Goal: Transaction & Acquisition: Book appointment/travel/reservation

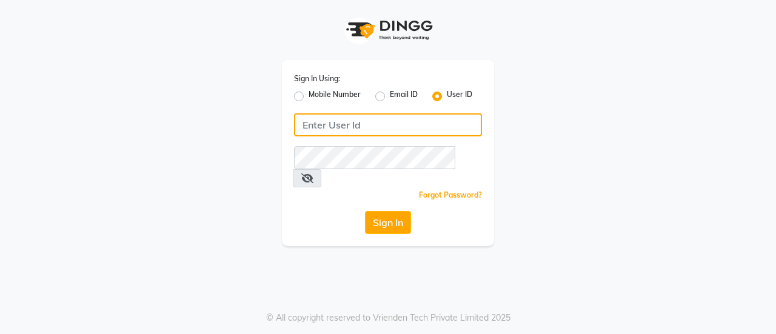
click at [389, 121] on input "Username" at bounding box center [388, 124] width 188 height 23
type input "usa"
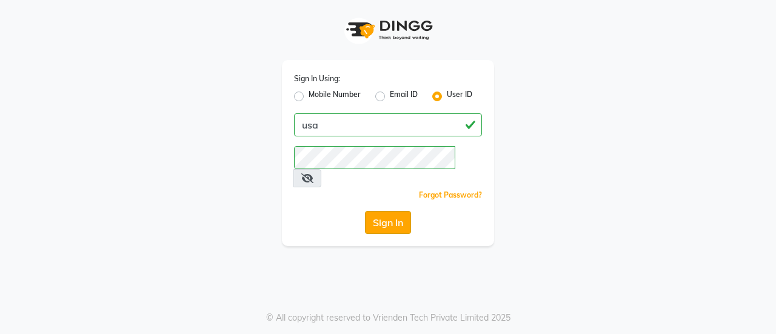
click at [396, 211] on button "Sign In" at bounding box center [388, 222] width 46 height 23
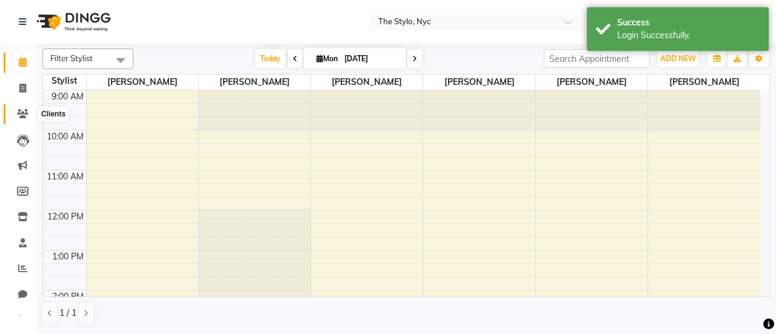
click at [23, 116] on icon at bounding box center [23, 113] width 12 height 9
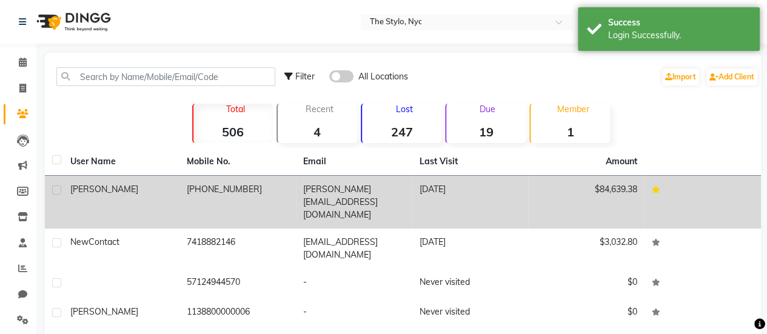
click at [242, 197] on td "[PHONE_NUMBER]" at bounding box center [237, 202] width 116 height 53
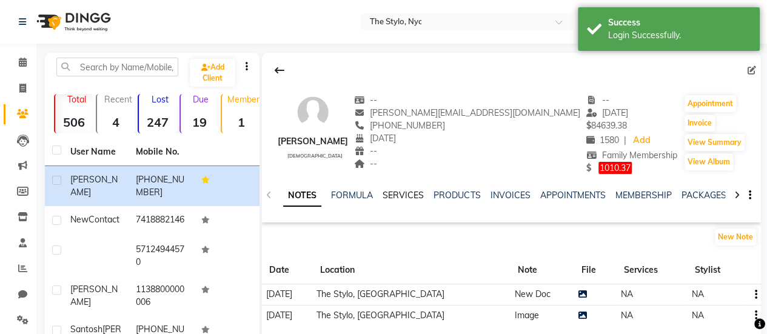
click at [402, 193] on link "SERVICES" at bounding box center [402, 195] width 41 height 11
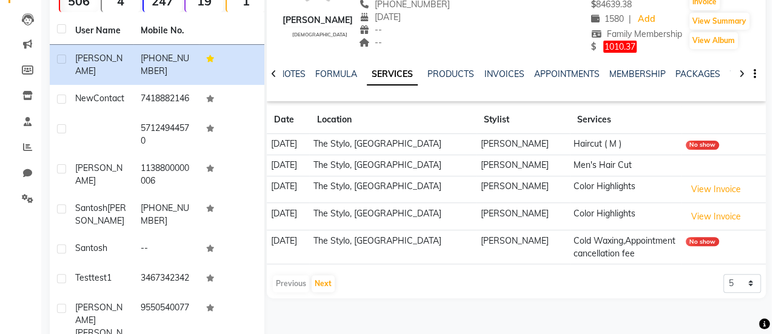
scroll to position [61, 0]
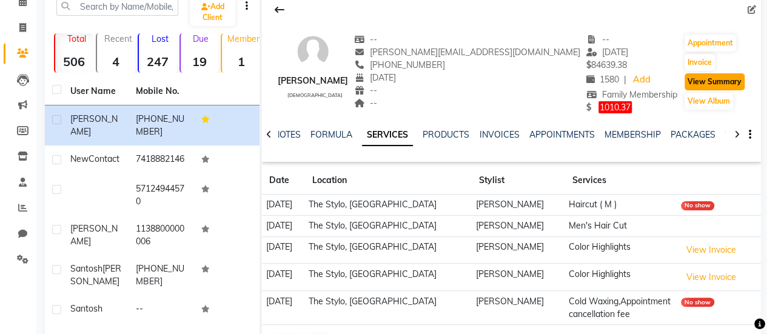
click at [685, 82] on button "View Summary" at bounding box center [714, 81] width 60 height 17
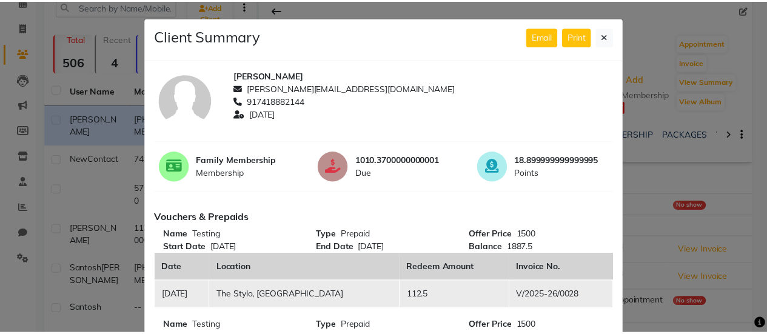
scroll to position [0, 0]
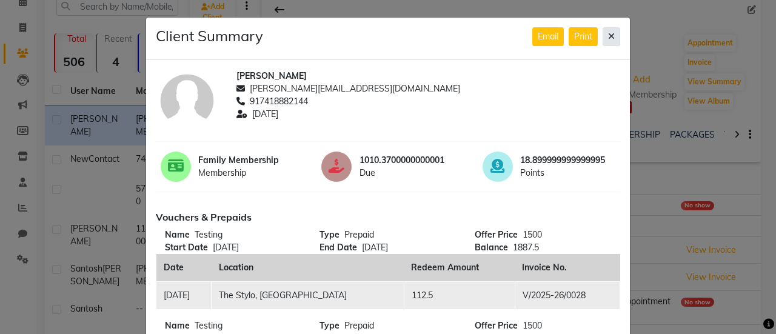
click at [608, 36] on icon at bounding box center [611, 36] width 7 height 8
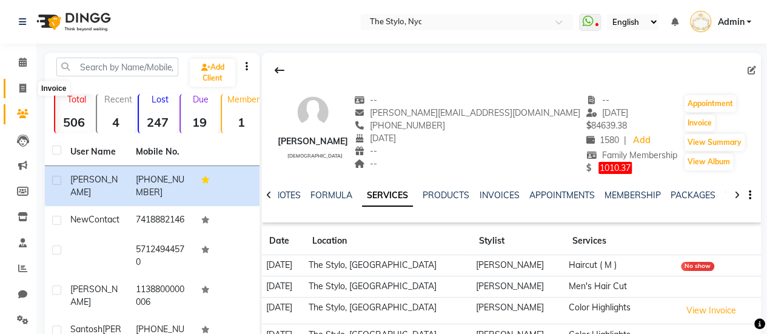
click at [30, 90] on span at bounding box center [22, 89] width 21 height 14
select select "service"
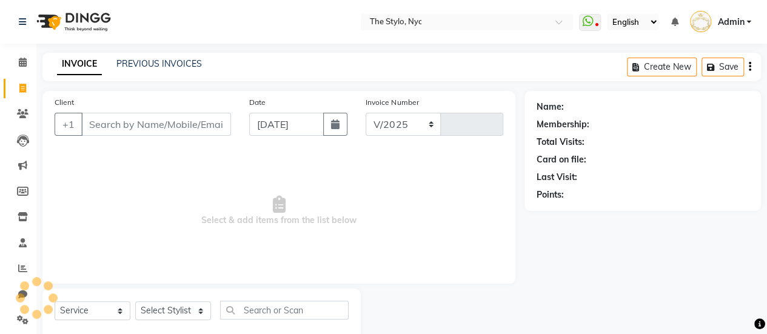
scroll to position [30, 0]
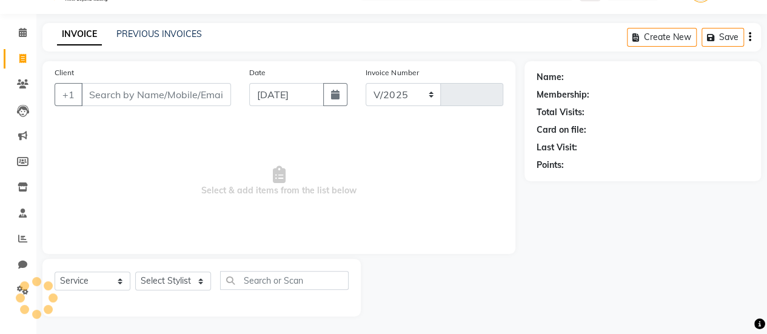
select select "3501"
type input "0050"
click at [178, 99] on input "Client" at bounding box center [156, 94] width 150 height 23
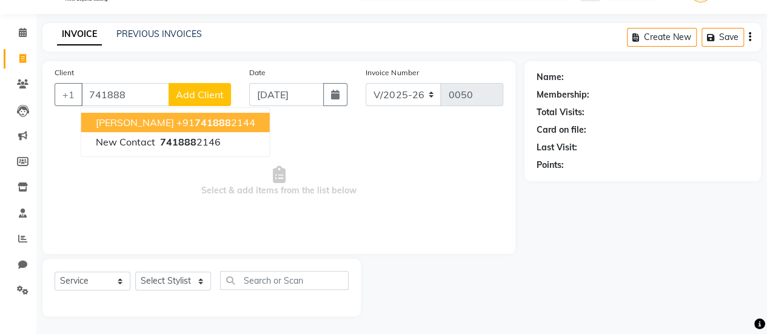
click at [195, 124] on span "741888" at bounding box center [213, 122] width 36 height 12
type input "7418882144"
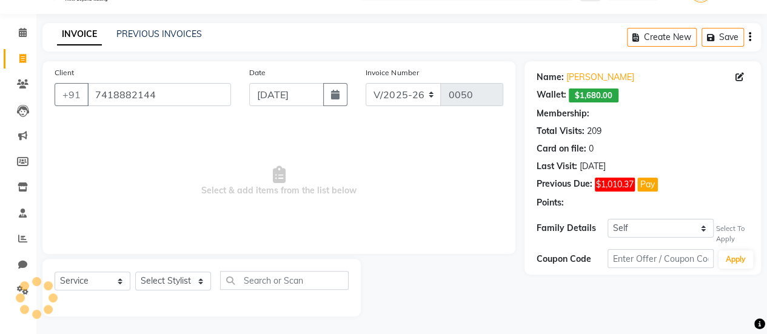
select select "1: Object"
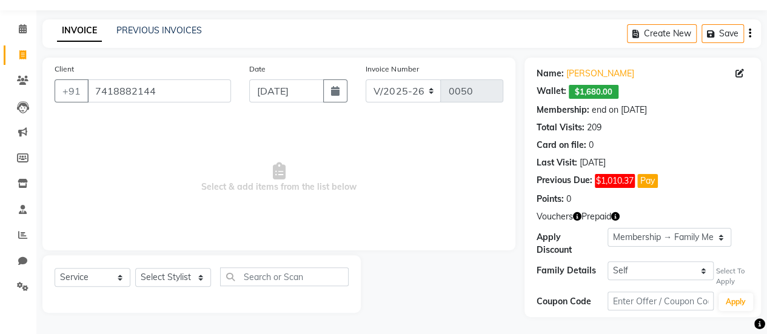
scroll to position [0, 0]
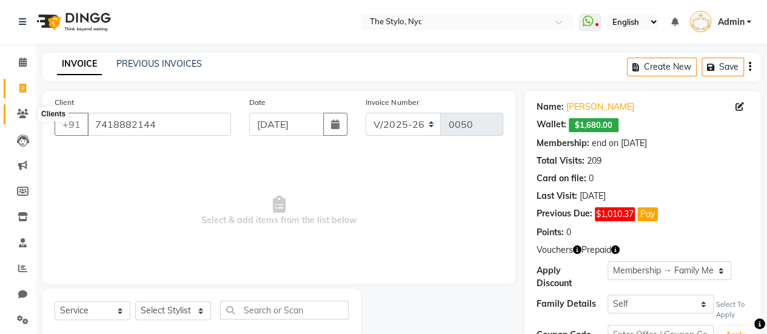
click at [24, 107] on span at bounding box center [22, 114] width 21 height 14
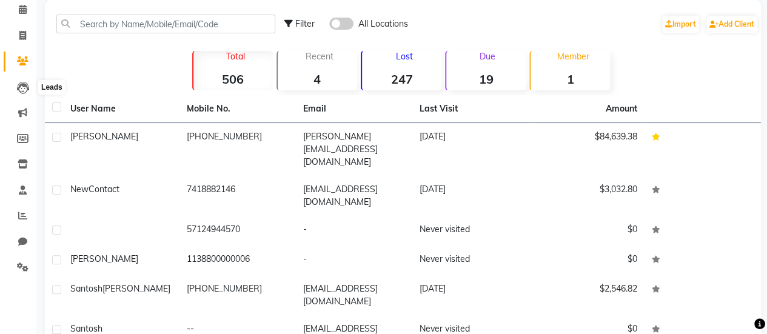
scroll to position [182, 0]
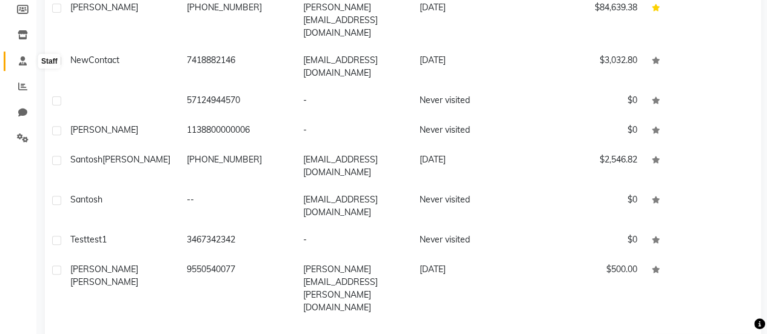
click at [17, 60] on span at bounding box center [22, 62] width 21 height 14
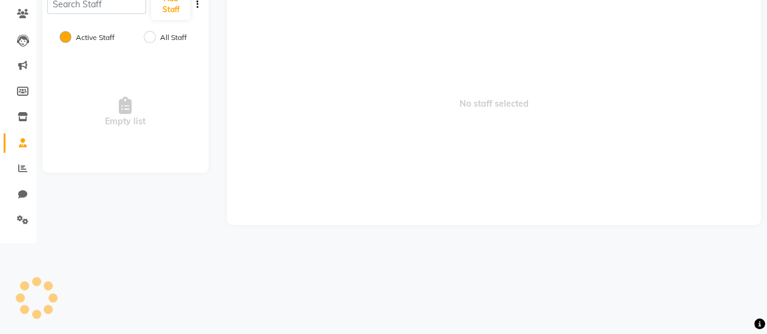
scroll to position [50, 0]
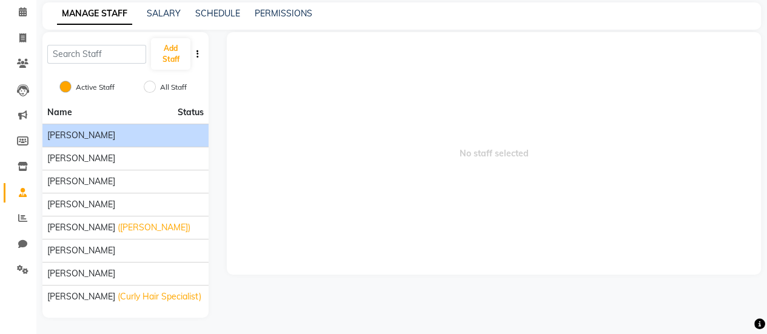
click at [124, 139] on div "[PERSON_NAME]" at bounding box center [125, 135] width 156 height 13
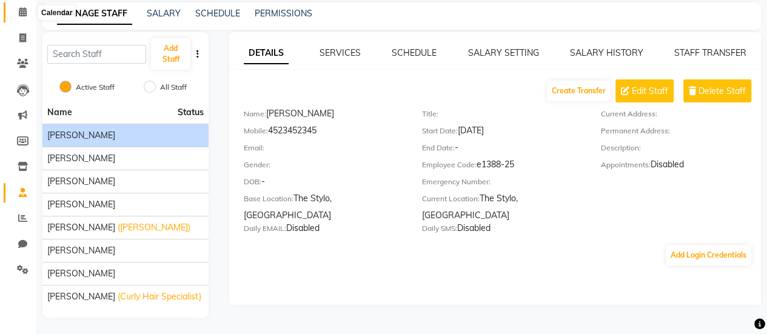
click at [19, 10] on icon at bounding box center [23, 11] width 8 height 9
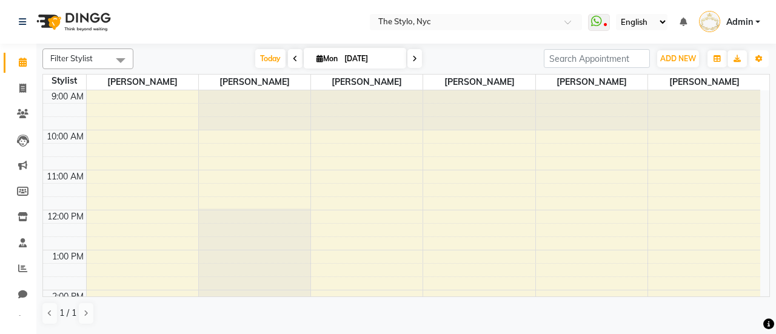
click at [750, 54] on button "Toggle Dropdown" at bounding box center [758, 58] width 19 height 17
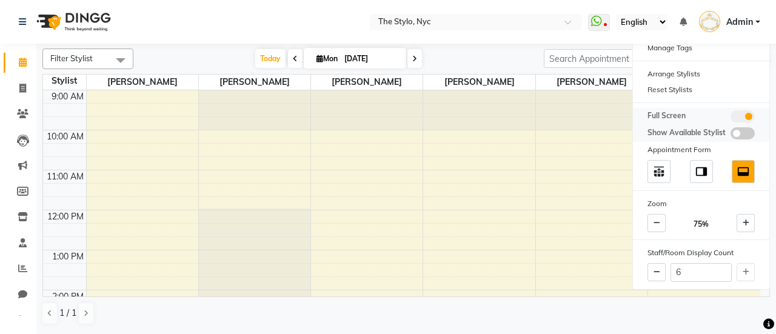
click at [745, 127] on span at bounding box center [742, 133] width 24 height 12
click at [730, 135] on input "checkbox" at bounding box center [730, 135] width 0 height 0
click at [742, 132] on span at bounding box center [742, 133] width 24 height 12
click at [730, 135] on input "checkbox" at bounding box center [730, 135] width 0 height 0
click at [501, 56] on div "[DATE] [DATE]" at bounding box center [338, 59] width 398 height 18
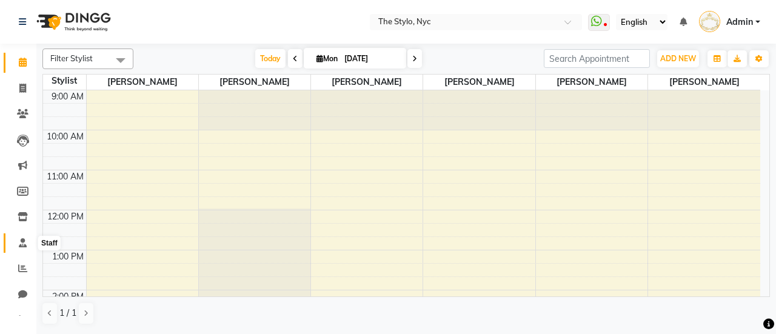
click at [27, 247] on span at bounding box center [22, 243] width 21 height 14
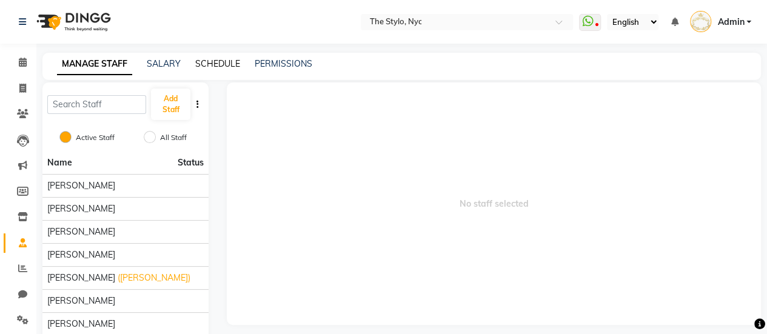
click at [199, 67] on link "SCHEDULE" at bounding box center [217, 63] width 45 height 11
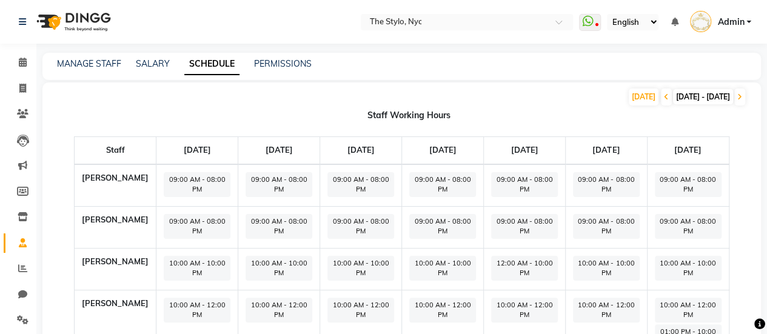
click at [101, 70] on div "MANAGE STAFF" at bounding box center [89, 64] width 64 height 13
click at [103, 67] on link "MANAGE STAFF" at bounding box center [89, 63] width 64 height 11
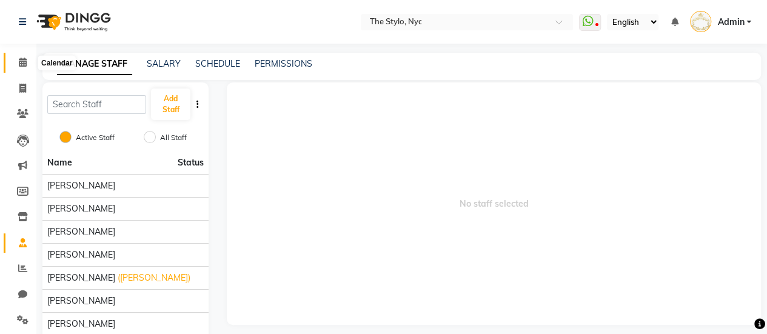
click at [22, 60] on icon at bounding box center [23, 62] width 8 height 9
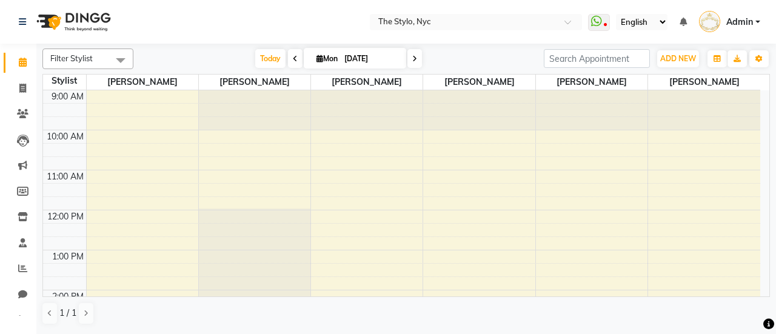
drag, startPoint x: 735, startPoint y: 82, endPoint x: 55, endPoint y: 95, distance: 679.6
click at [79, 87] on tr "Stylist [PERSON_NAME] [PERSON_NAME] [PERSON_NAME]" at bounding box center [401, 83] width 717 height 16
click at [21, 241] on icon at bounding box center [23, 242] width 8 height 9
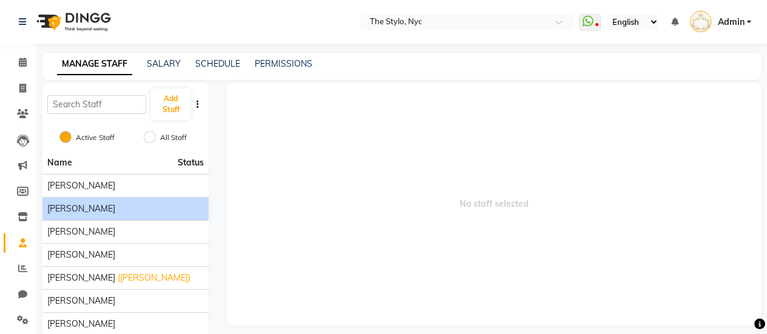
click at [74, 210] on div "[PERSON_NAME]" at bounding box center [125, 208] width 156 height 13
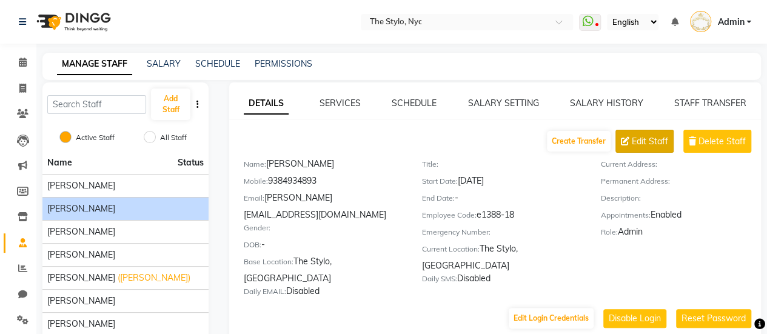
click at [638, 135] on span "Edit Staff" at bounding box center [650, 141] width 36 height 13
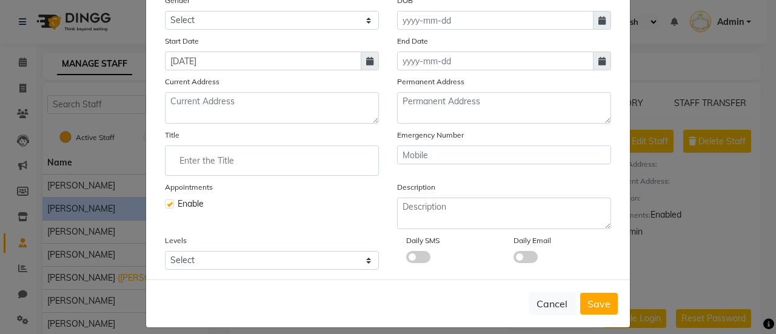
scroll to position [205, 0]
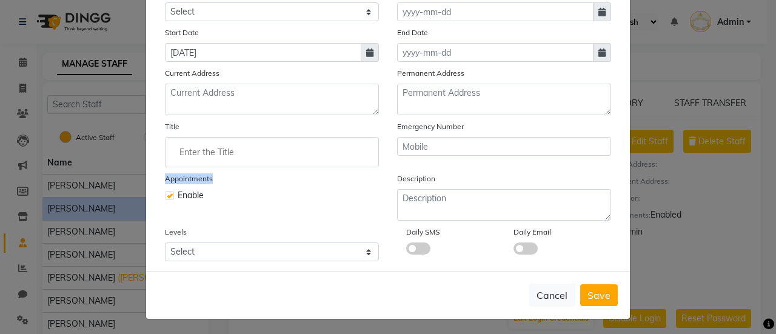
drag, startPoint x: 158, startPoint y: 174, endPoint x: 232, endPoint y: 173, distance: 74.0
click at [232, 173] on div "Appointments Enable" at bounding box center [272, 196] width 232 height 48
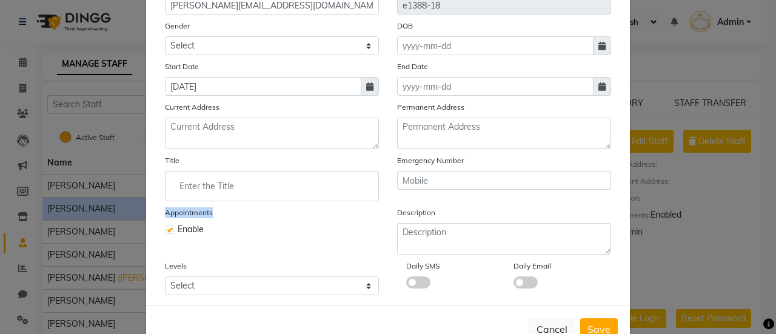
scroll to position [144, 0]
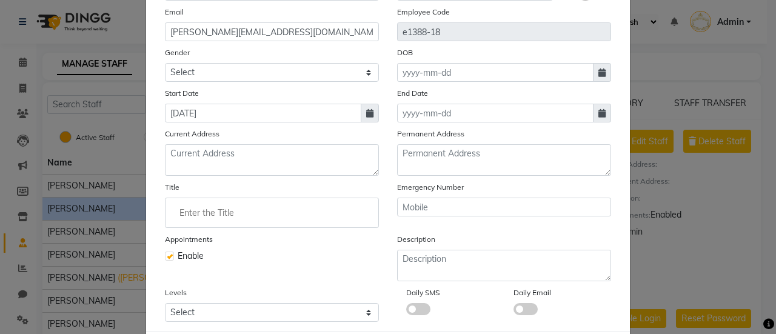
click at [98, 113] on ngb-modal-window "Edit Staff × Select Image Display Name [PERSON_NAME] Name [PERSON_NAME] Mobile …" at bounding box center [388, 167] width 776 height 334
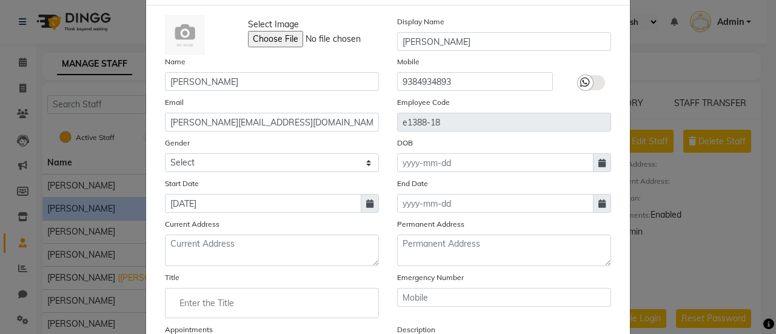
scroll to position [0, 0]
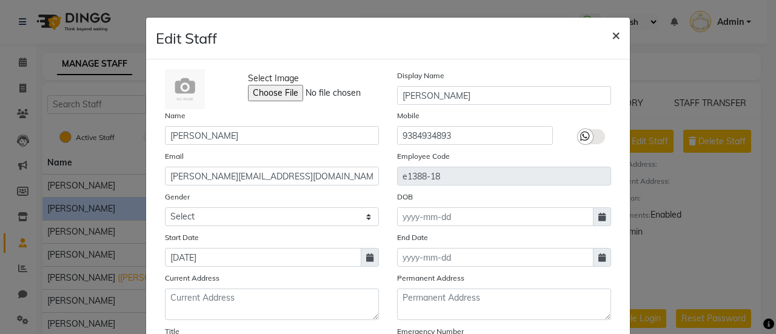
click at [612, 36] on span "×" at bounding box center [616, 34] width 8 height 18
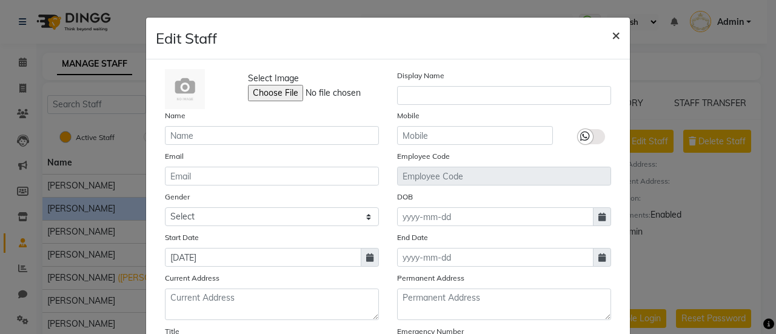
checkbox input "false"
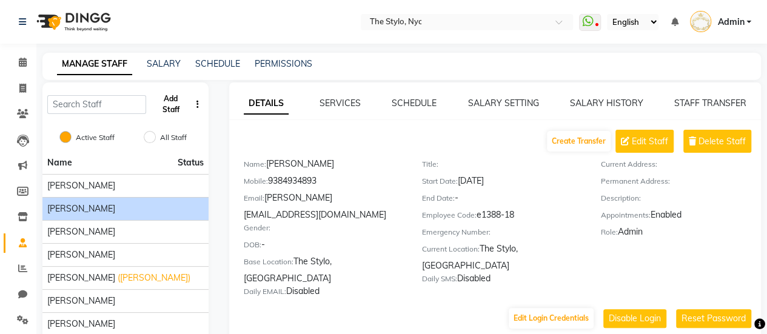
click at [172, 101] on button "Add Staff" at bounding box center [170, 104] width 39 height 32
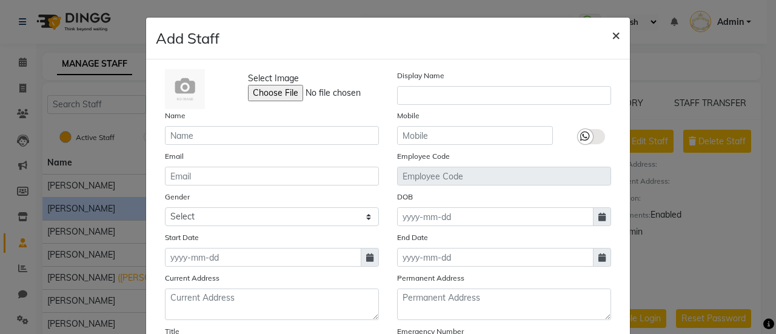
click at [615, 41] on span "×" at bounding box center [616, 34] width 8 height 18
checkbox input "false"
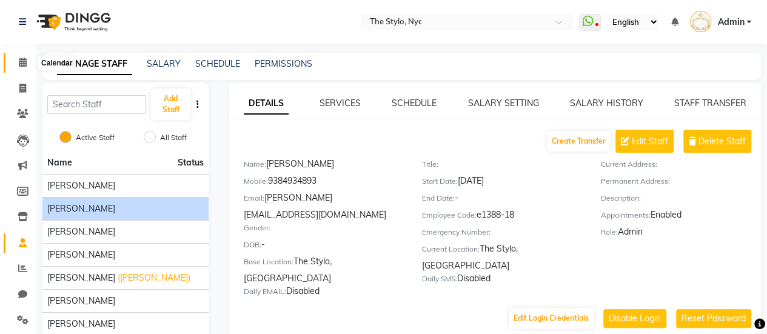
click at [17, 65] on span at bounding box center [22, 63] width 21 height 14
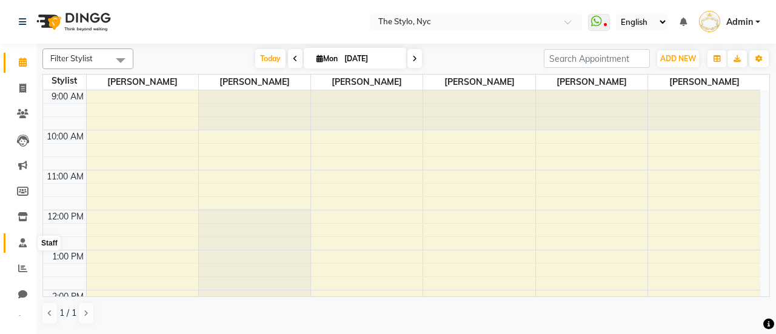
click at [20, 240] on icon at bounding box center [23, 242] width 8 height 9
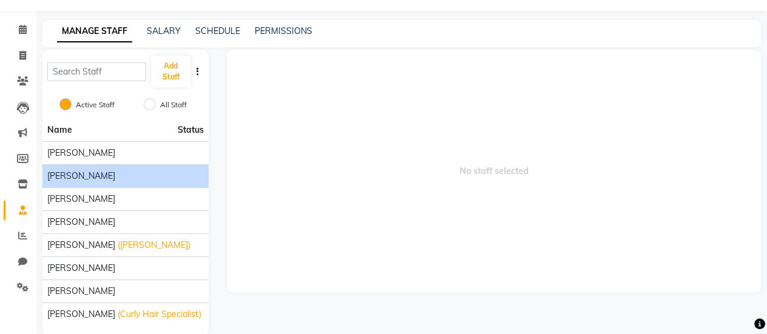
scroll to position [50, 0]
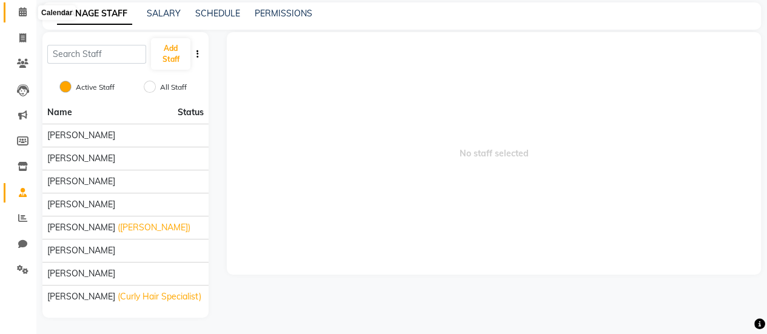
click at [18, 10] on span at bounding box center [22, 12] width 21 height 14
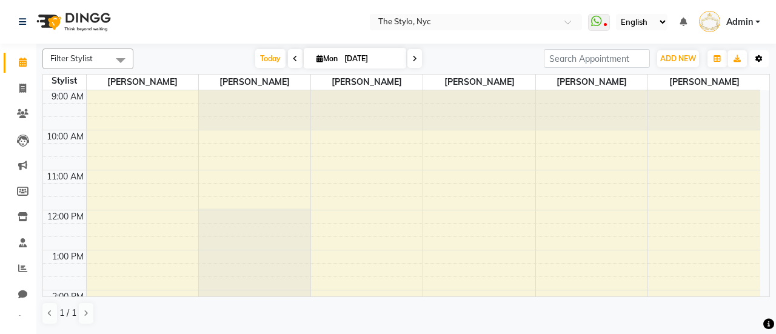
click at [759, 59] on icon "button" at bounding box center [758, 58] width 7 height 7
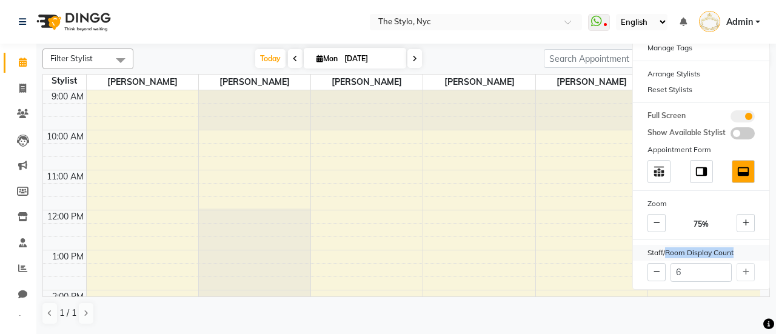
drag, startPoint x: 667, startPoint y: 251, endPoint x: 737, endPoint y: 251, distance: 70.3
click at [737, 251] on div "Staff/Room Display Count" at bounding box center [701, 253] width 136 height 16
drag, startPoint x: 650, startPoint y: 252, endPoint x: 748, endPoint y: 254, distance: 97.6
click at [748, 254] on div "Staff/Room Display Count" at bounding box center [701, 253] width 136 height 16
drag, startPoint x: 704, startPoint y: 269, endPoint x: 666, endPoint y: 276, distance: 38.9
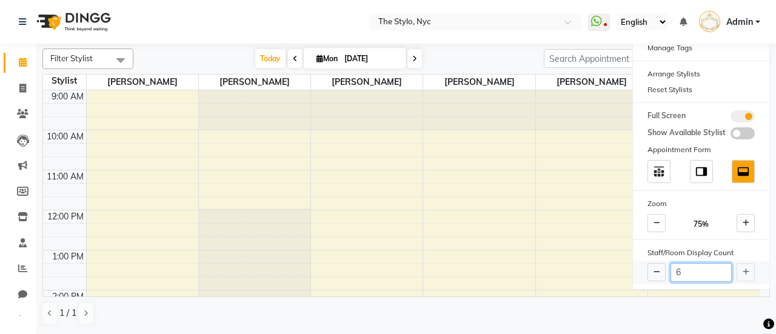
click at [666, 276] on div "6" at bounding box center [701, 273] width 136 height 24
click at [15, 249] on span at bounding box center [22, 243] width 21 height 14
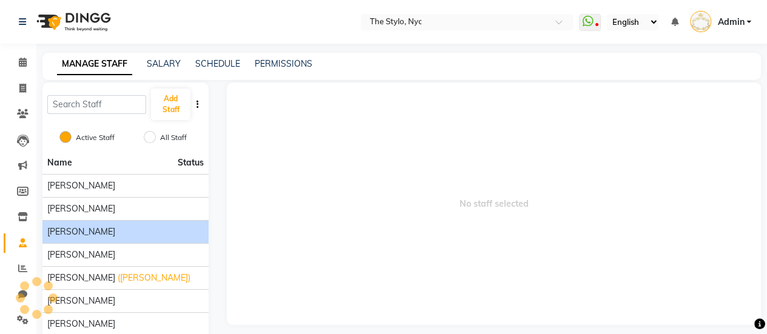
click at [73, 229] on div "[PERSON_NAME]" at bounding box center [125, 231] width 156 height 13
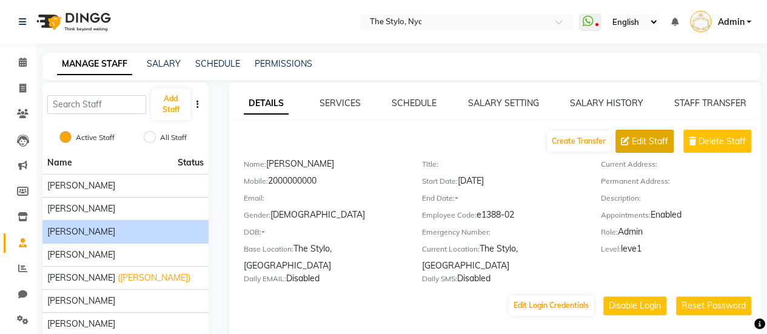
click at [636, 140] on span "Edit Staff" at bounding box center [650, 141] width 36 height 13
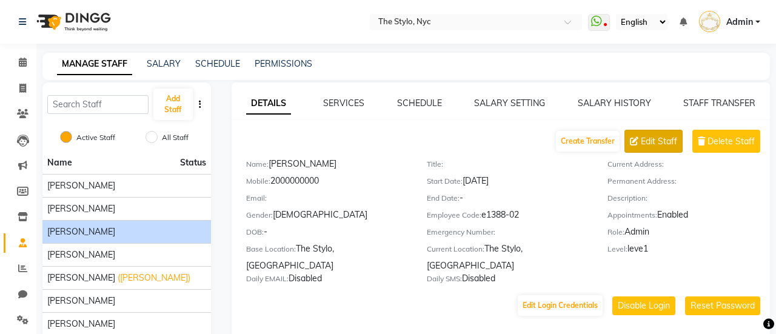
select select "[DEMOGRAPHIC_DATA]"
select select "20"
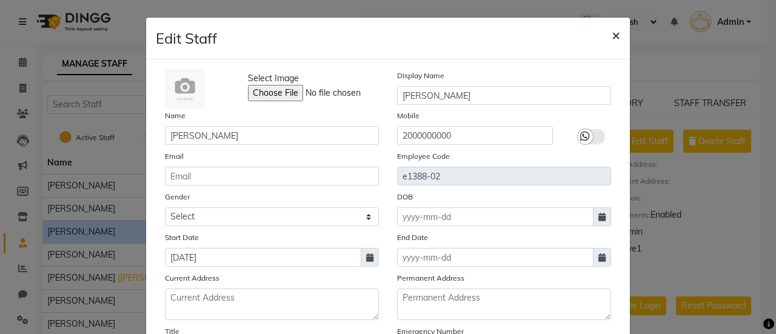
click at [602, 36] on button "×" at bounding box center [616, 35] width 28 height 34
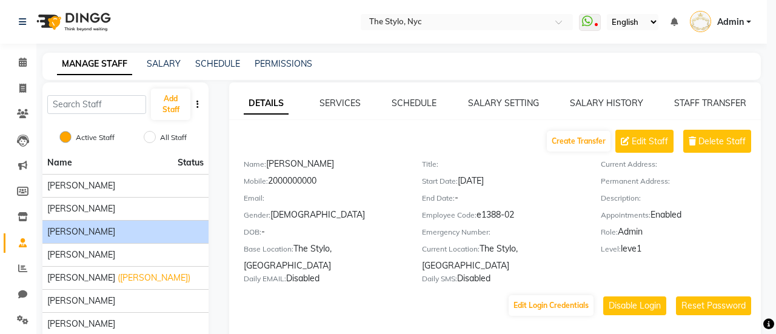
select select
checkbox input "false"
select select "null"
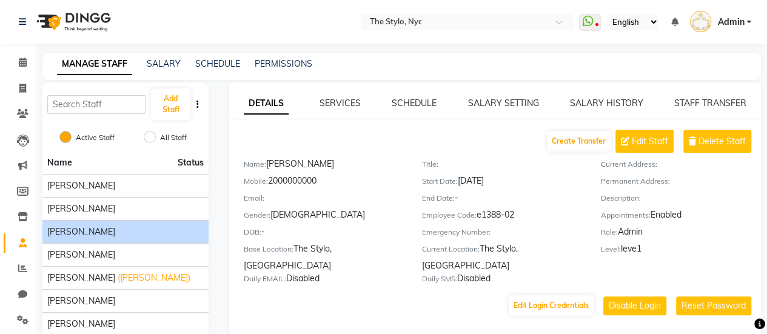
click at [8, 50] on li "Calendar" at bounding box center [18, 63] width 36 height 26
click at [19, 87] on icon at bounding box center [22, 88] width 7 height 9
select select "service"
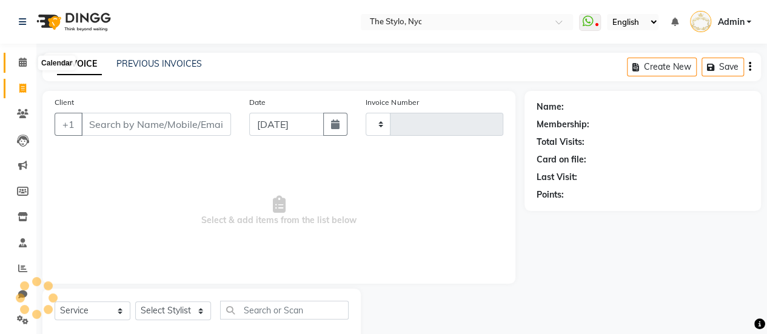
click at [15, 51] on ul "Calendar Invoice Clients Leads Marketing Members Inventory Staff Reports Chat S…" at bounding box center [18, 195] width 36 height 290
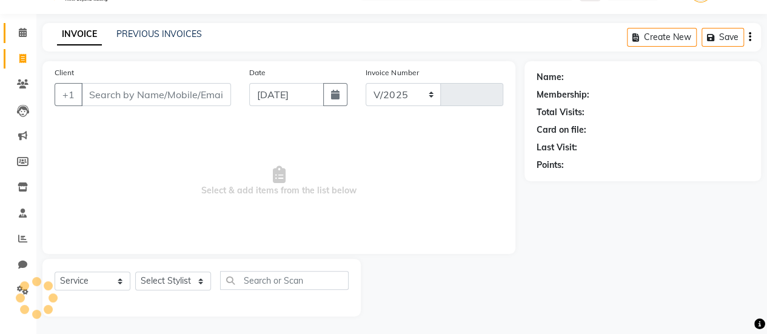
select select "3501"
type input "0050"
click at [27, 31] on span at bounding box center [22, 33] width 21 height 14
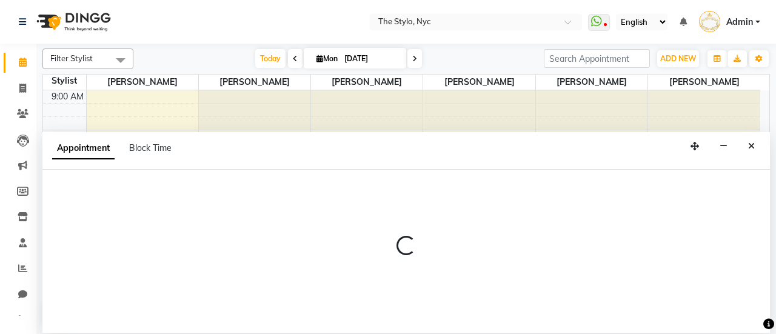
select select "15919"
select select "720"
select select "tentative"
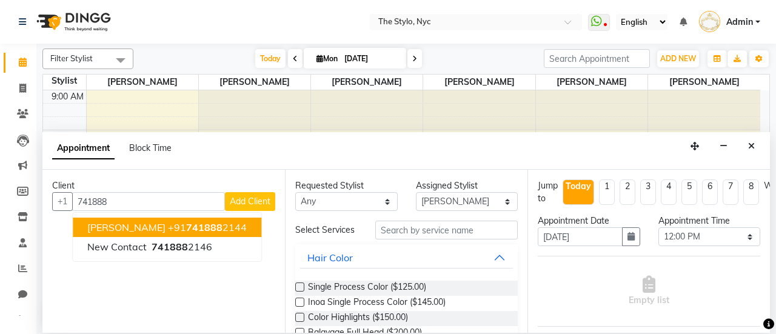
click at [186, 224] on span "741888" at bounding box center [204, 227] width 36 height 12
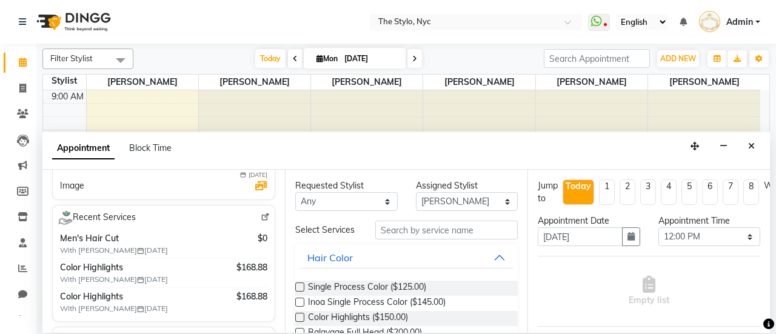
scroll to position [303, 0]
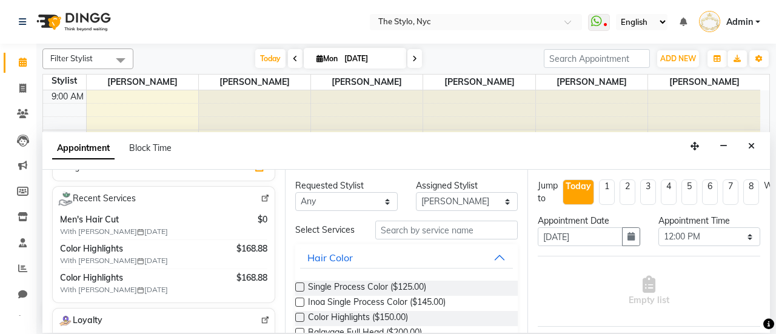
type input "7418882144"
click at [261, 203] on img at bounding box center [265, 198] width 9 height 9
click at [755, 147] on button "Close" at bounding box center [751, 146] width 18 height 19
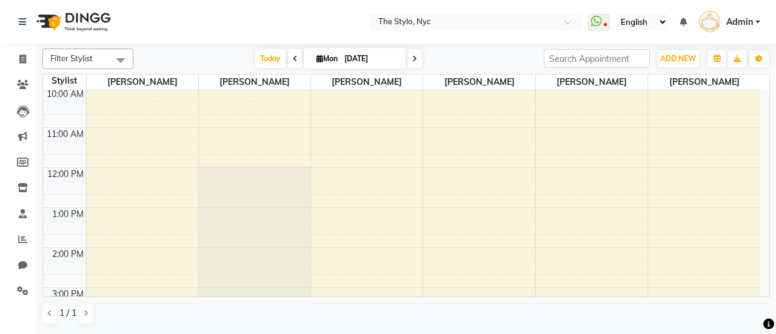
scroll to position [61, 0]
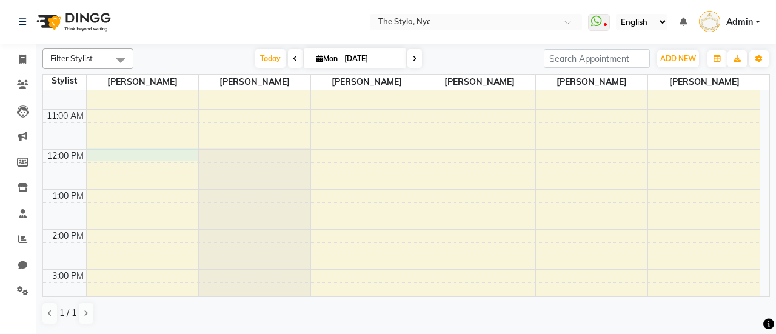
click at [119, 148] on div "9:00 AM 10:00 AM 11:00 AM 12:00 PM 1:00 PM 2:00 PM 3:00 PM 4:00 PM 5:00 PM 6:00…" at bounding box center [401, 309] width 717 height 559
select select "15919"
select select "720"
select select "tentative"
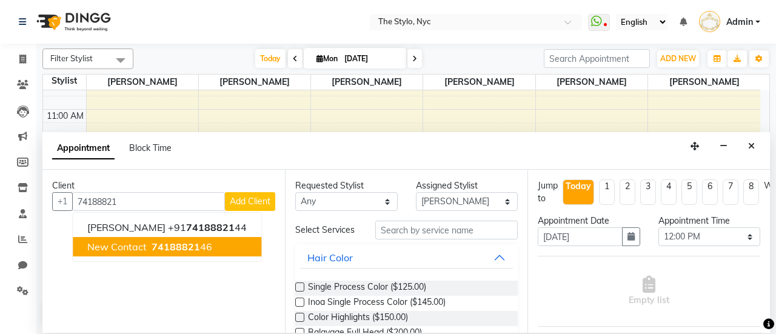
click at [181, 245] on span "74188821" at bounding box center [176, 247] width 48 height 12
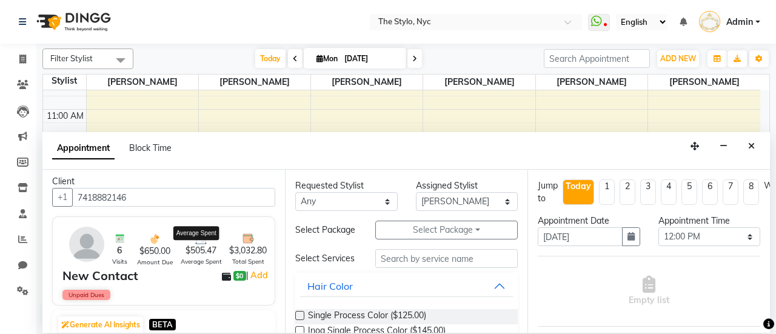
scroll to position [0, 0]
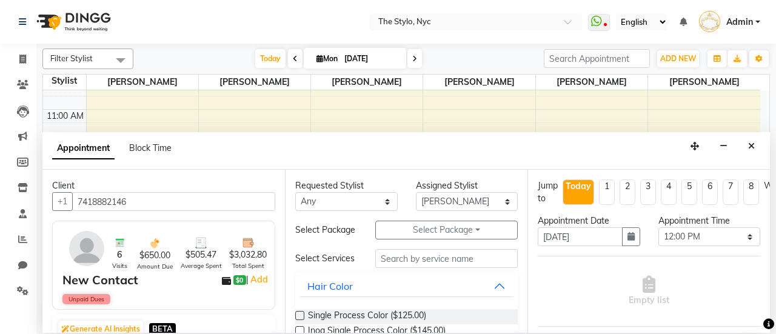
type input "7418882146"
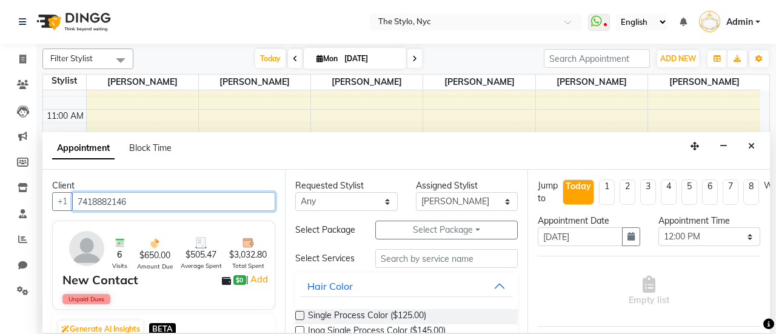
click at [160, 193] on input "7418882146" at bounding box center [173, 201] width 203 height 19
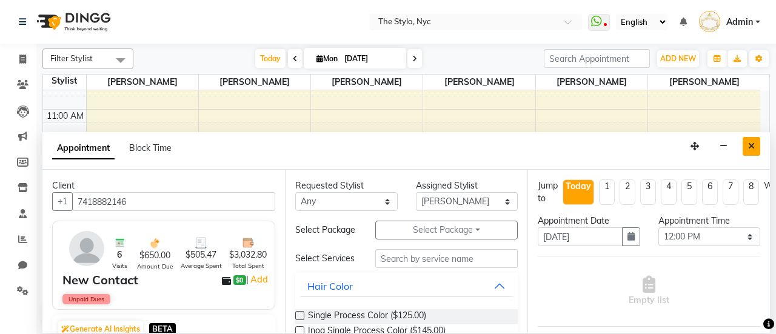
click at [753, 146] on icon "Close" at bounding box center [751, 146] width 7 height 8
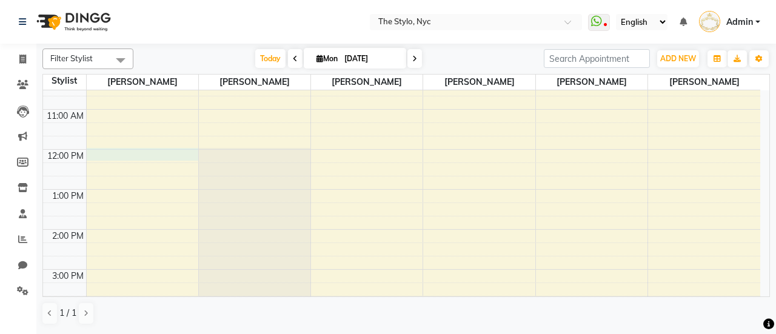
click at [143, 158] on div "9:00 AM 10:00 AM 11:00 AM 12:00 PM 1:00 PM 2:00 PM 3:00 PM 4:00 PM 5:00 PM 6:00…" at bounding box center [401, 309] width 717 height 559
select select "15919"
select select "tentative"
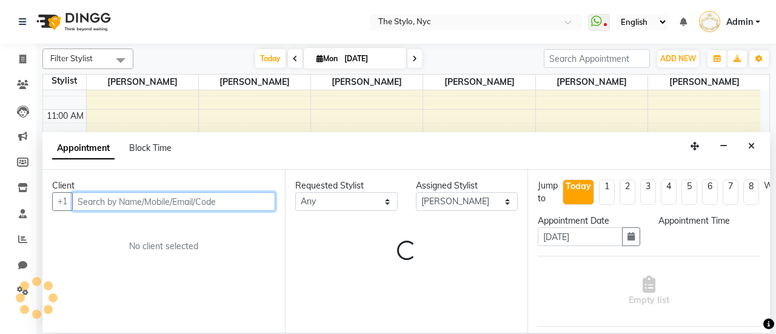
select select "720"
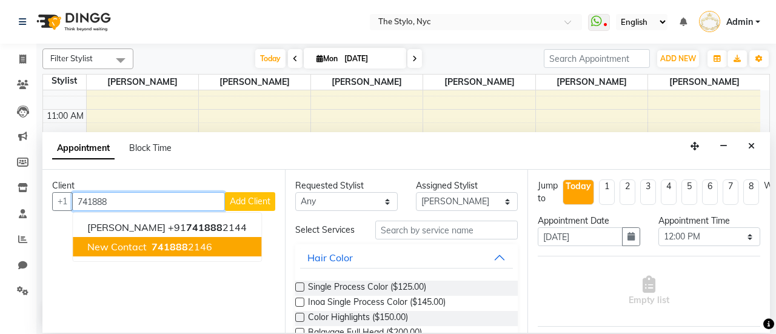
click at [149, 246] on ngb-highlight "741888 2146" at bounding box center [180, 247] width 63 height 12
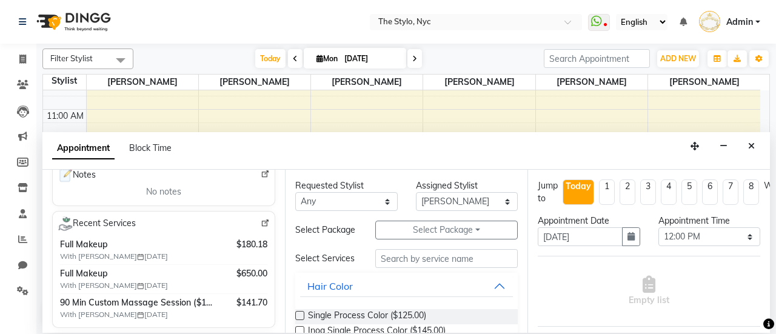
scroll to position [242, 0]
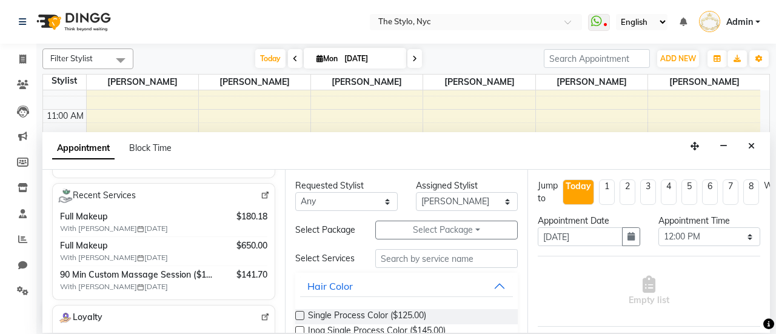
type input "7418882146"
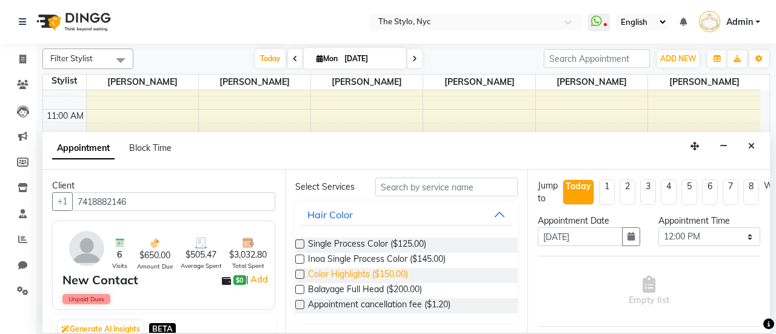
scroll to position [78, 0]
click at [303, 260] on label at bounding box center [299, 259] width 9 height 9
click at [303, 260] on input "checkbox" at bounding box center [299, 260] width 8 height 8
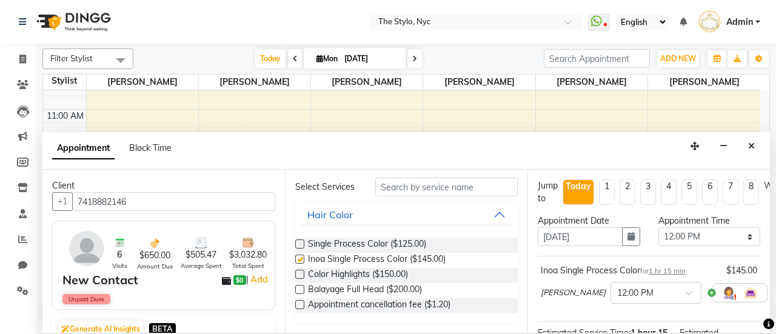
checkbox input "false"
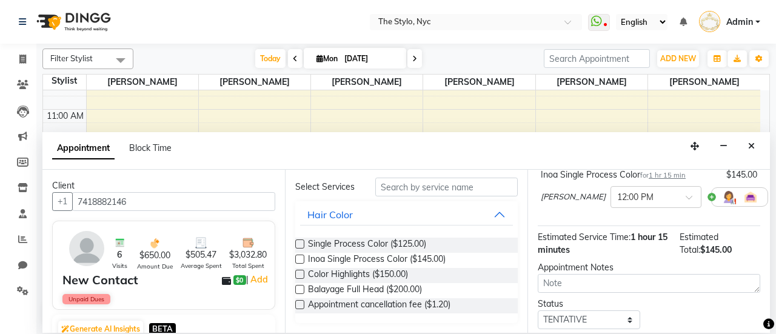
scroll to position [177, 0]
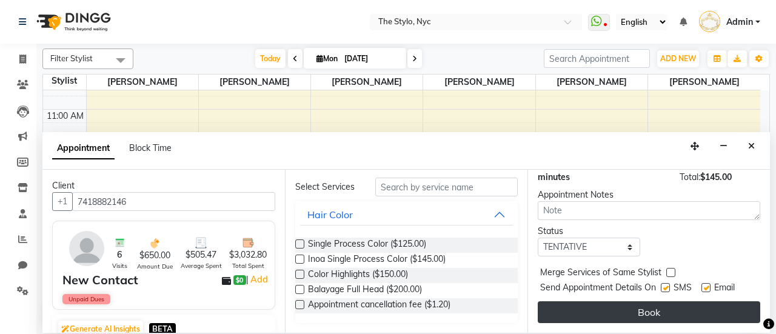
click at [646, 305] on button "Book" at bounding box center [649, 312] width 222 height 22
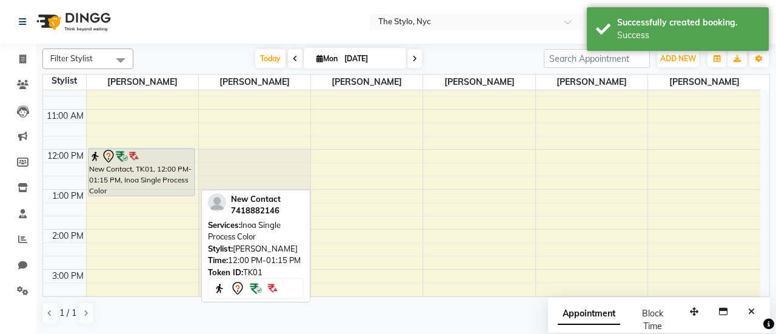
click at [126, 167] on div "New Contact, TK01, 12:00 PM-01:15 PM, Inoa Single Process Color" at bounding box center [141, 171] width 107 height 47
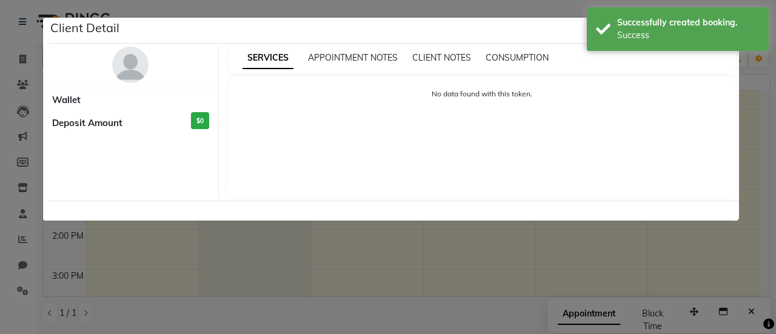
select select "7"
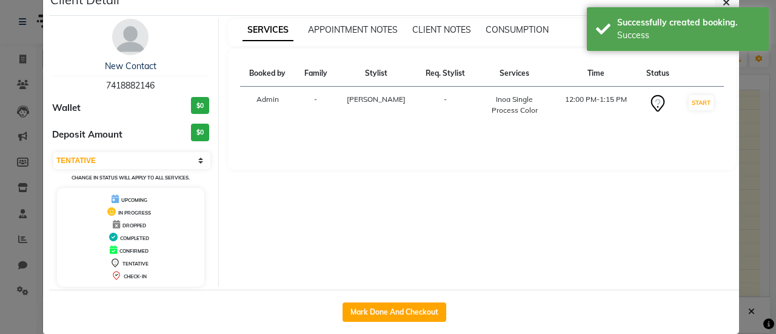
scroll to position [43, 0]
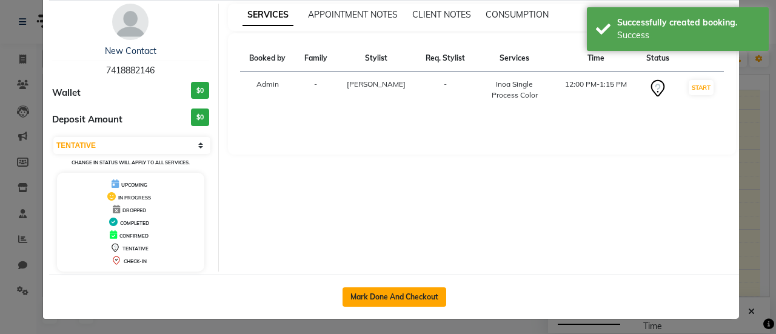
click at [389, 293] on button "Mark Done And Checkout" at bounding box center [394, 296] width 104 height 19
select select "service"
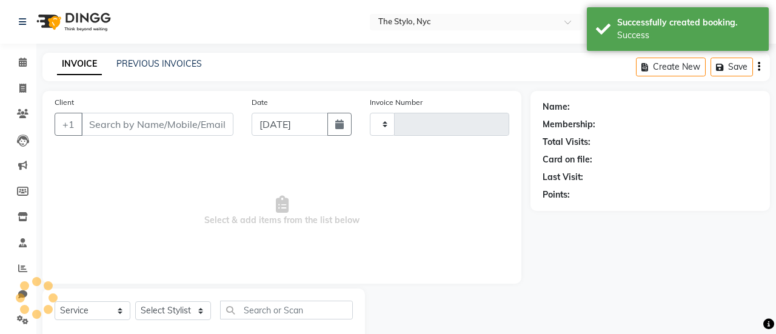
select select "3"
type input "0050"
select select "3501"
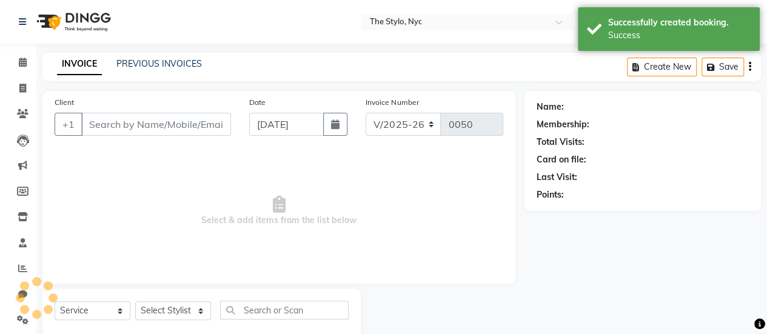
type input "7418882146"
select select "15919"
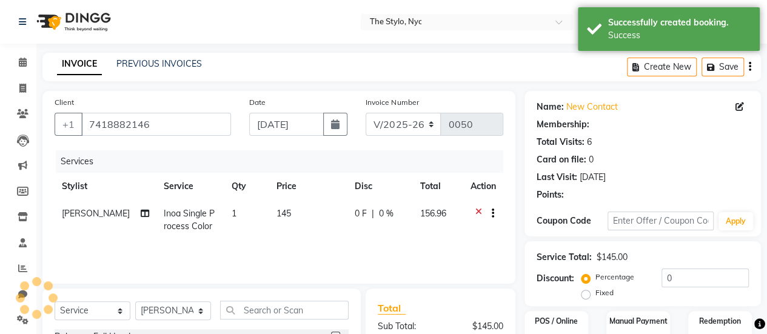
select select "1: Object"
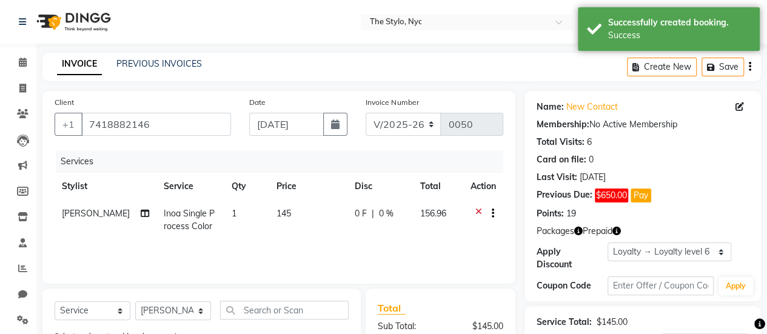
click at [427, 214] on span "156.96" at bounding box center [432, 213] width 26 height 11
select select "15919"
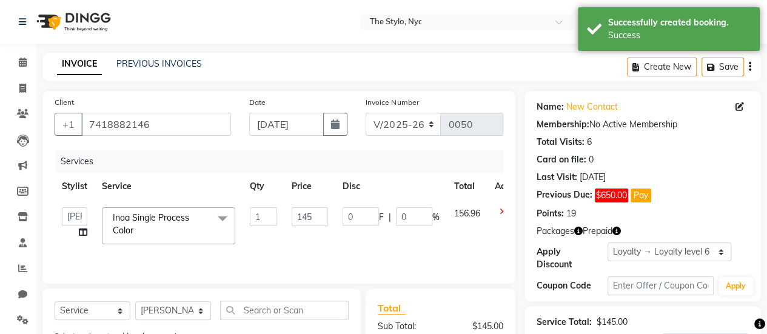
click at [455, 216] on span "156.96" at bounding box center [467, 213] width 26 height 11
drag, startPoint x: 322, startPoint y: 215, endPoint x: 275, endPoint y: 217, distance: 47.9
click at [275, 217] on tr "[PERSON_NAME] [PERSON_NAME] [PERSON_NAME] [PERSON_NAME] [PERSON_NAME] Single Pr…" at bounding box center [291, 226] width 473 height 52
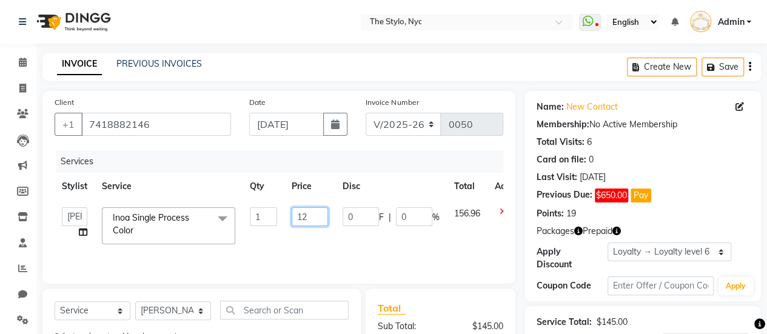
type input "120"
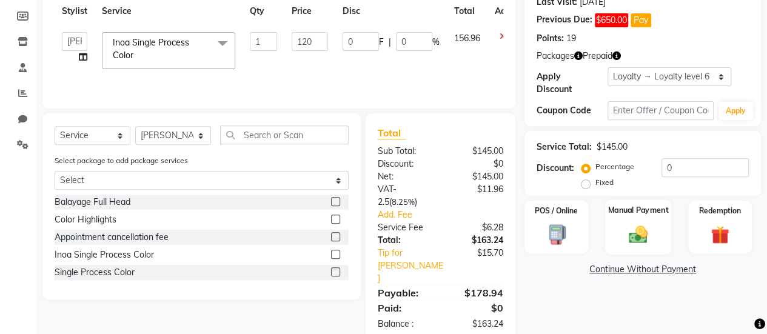
click at [635, 228] on img at bounding box center [637, 234] width 31 height 22
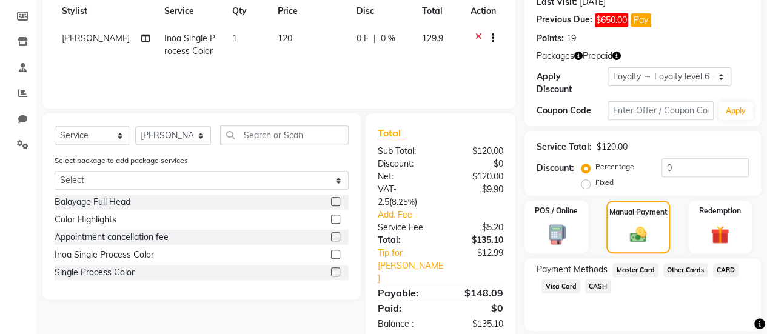
click at [592, 290] on span "CASH" at bounding box center [598, 286] width 26 height 14
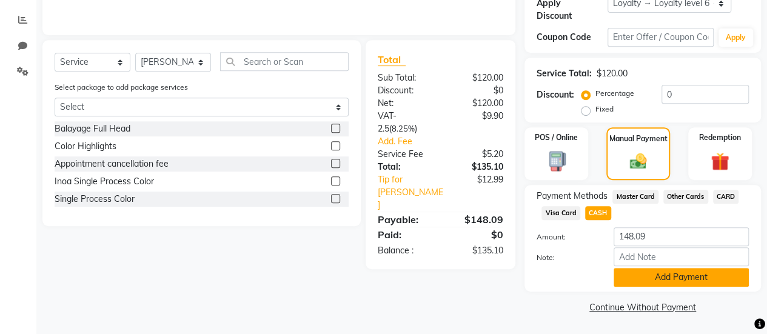
click at [645, 279] on button "Add Payment" at bounding box center [680, 277] width 135 height 19
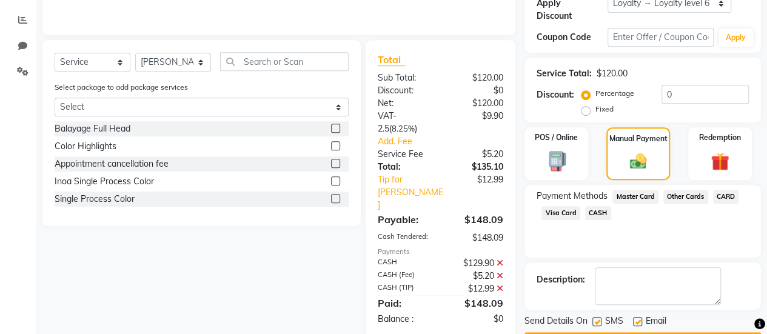
scroll to position [309, 0]
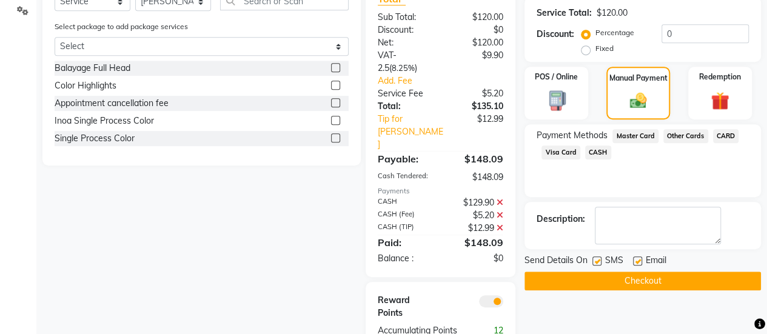
click at [500, 224] on icon at bounding box center [499, 228] width 7 height 8
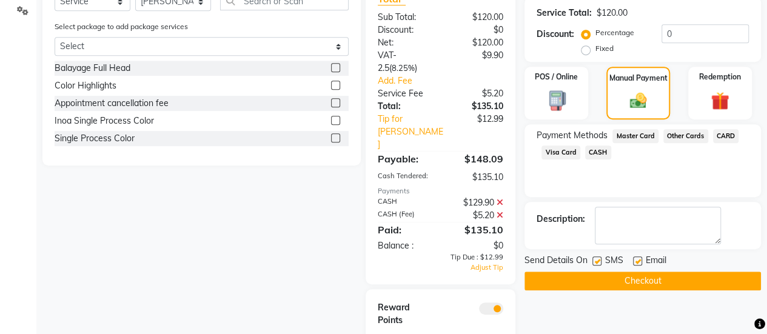
click at [500, 211] on icon at bounding box center [499, 215] width 7 height 8
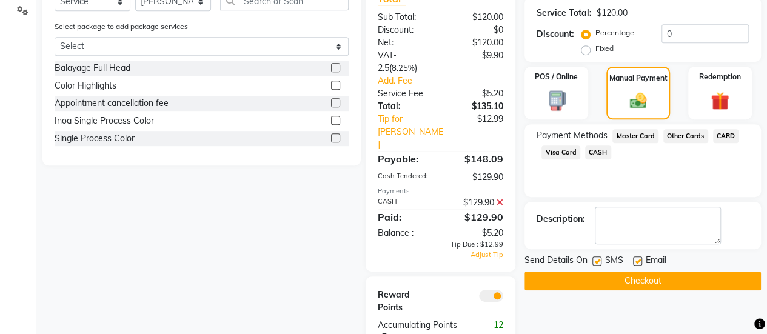
click at [634, 279] on button "Checkout" at bounding box center [642, 281] width 236 height 19
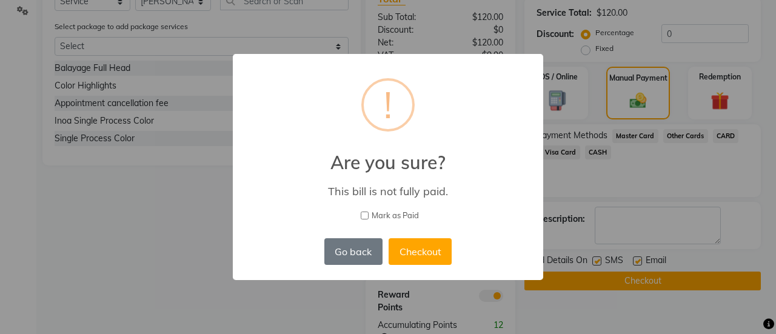
click at [364, 221] on div "× ! Are you sure? This bill is not fully paid. [PERSON_NAME] as Paid Go back No…" at bounding box center [388, 167] width 310 height 226
click at [365, 216] on input "Mark as Paid" at bounding box center [365, 216] width 8 height 8
checkbox input "true"
click at [351, 255] on button "Go back" at bounding box center [353, 251] width 58 height 27
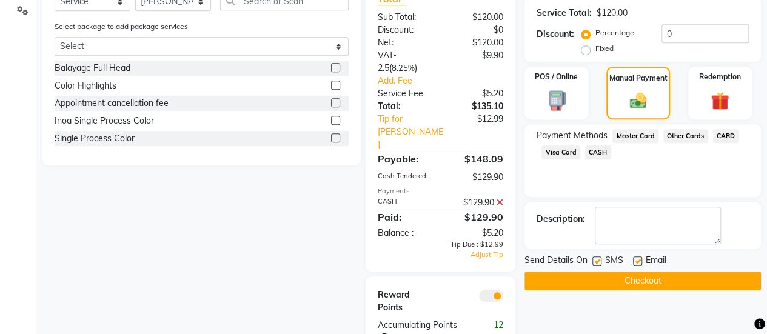
click at [592, 158] on span "CASH" at bounding box center [598, 152] width 26 height 14
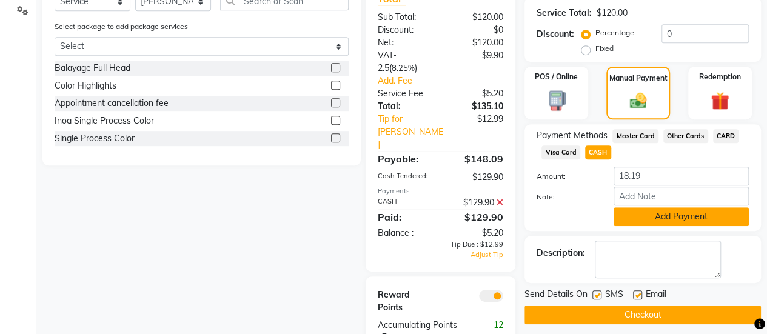
click at [658, 213] on button "Add Payment" at bounding box center [680, 216] width 135 height 19
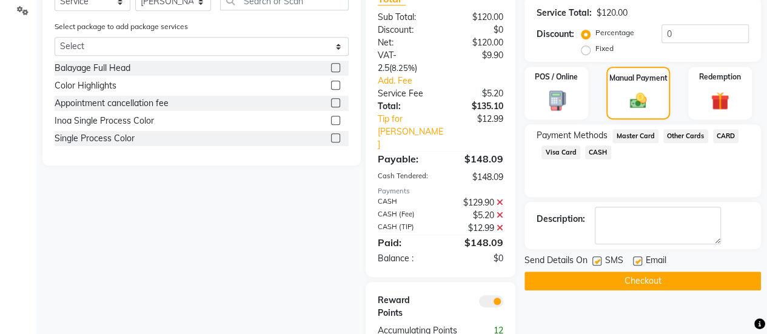
scroll to position [329, 0]
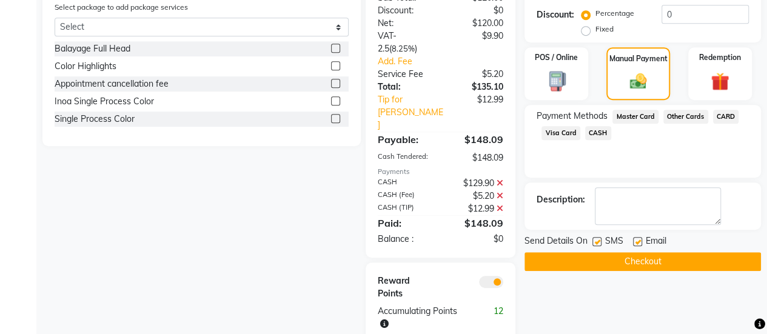
click at [650, 262] on button "Checkout" at bounding box center [642, 261] width 236 height 19
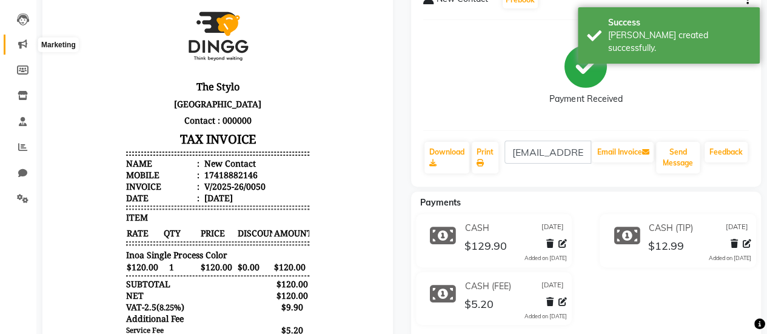
click at [12, 47] on span at bounding box center [22, 45] width 21 height 14
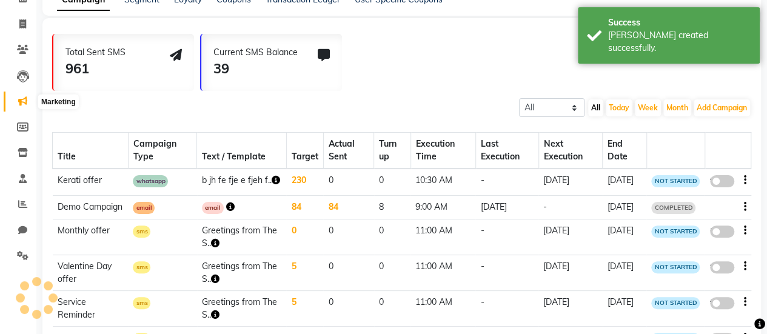
scroll to position [121, 0]
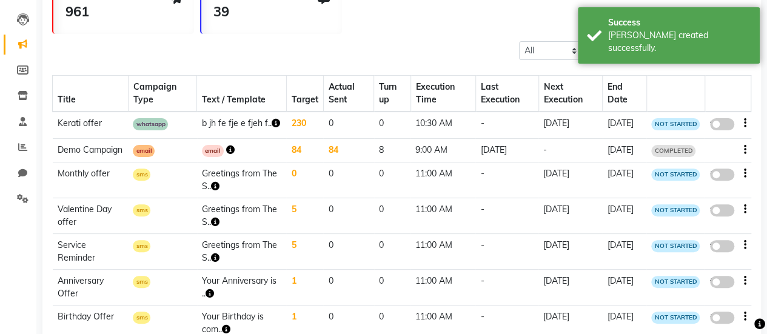
click at [17, 35] on link "Marketing" at bounding box center [18, 45] width 29 height 20
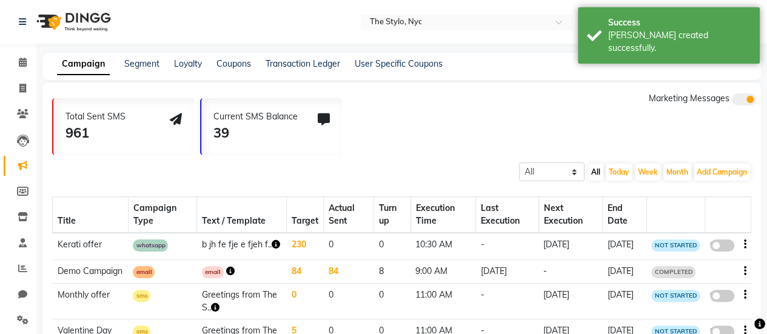
click at [25, 99] on li "Invoice" at bounding box center [18, 89] width 36 height 26
click at [22, 89] on icon at bounding box center [22, 88] width 7 height 9
select select "service"
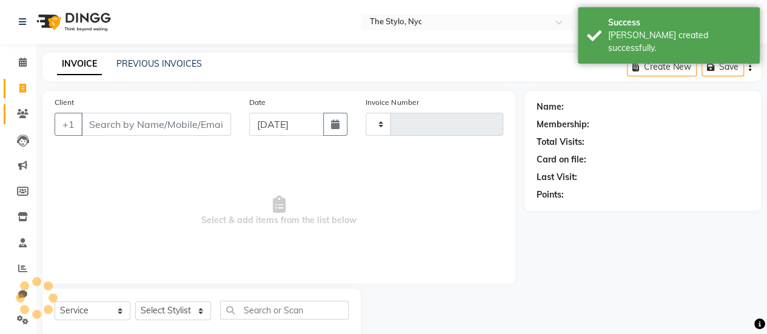
scroll to position [30, 0]
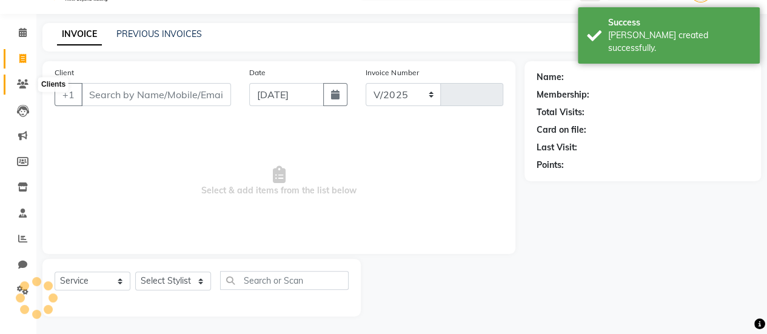
select select "3501"
type input "0051"
click at [26, 22] on li "Calendar" at bounding box center [18, 33] width 36 height 26
click at [22, 33] on icon at bounding box center [23, 32] width 8 height 9
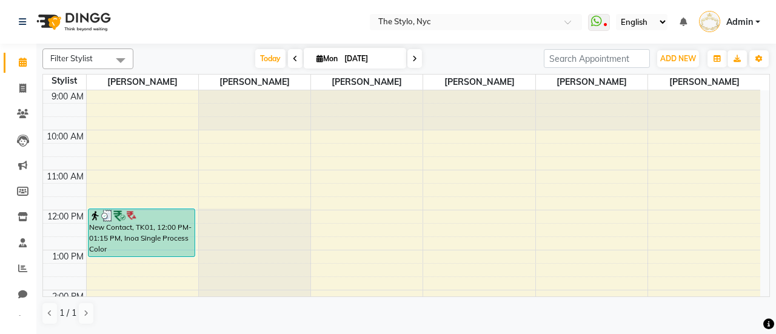
select select "15919"
select select "tentative"
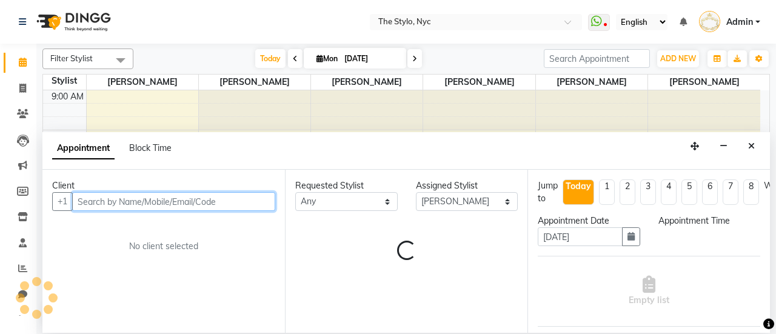
select select "825"
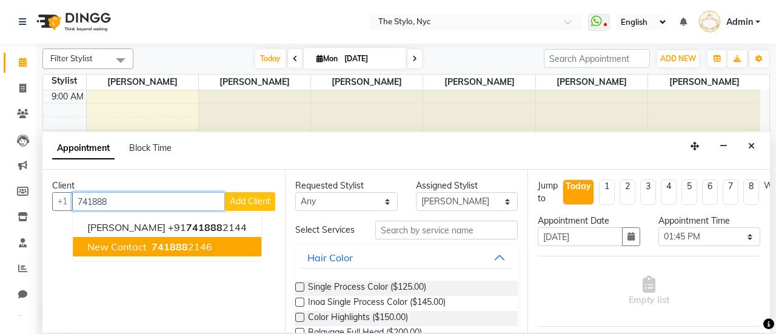
click at [163, 243] on span "741888" at bounding box center [170, 247] width 36 height 12
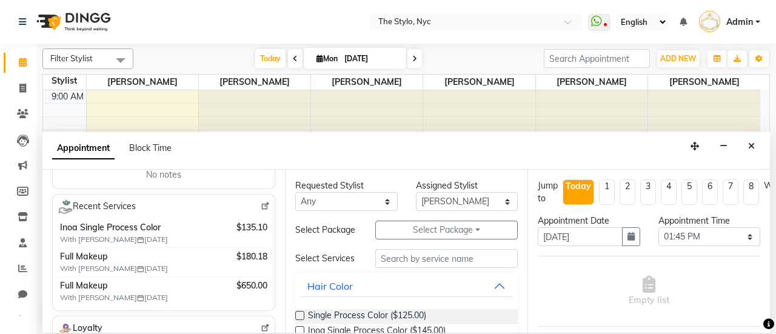
scroll to position [242, 0]
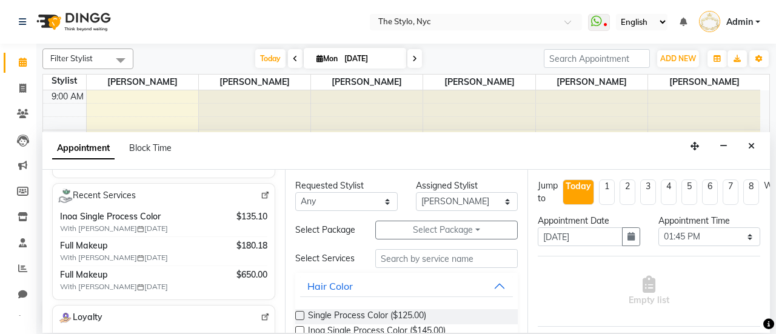
type input "7418882146"
drag, startPoint x: 232, startPoint y: 215, endPoint x: 257, endPoint y: 216, distance: 25.5
click at [257, 216] on span "$135.10" at bounding box center [251, 216] width 31 height 13
click at [740, 9] on nav "Select Location × The Stylo, Nyc WhatsApp Status ✕ Status: Disconnected Recent …" at bounding box center [388, 22] width 776 height 44
click at [739, 15] on link "Admin" at bounding box center [729, 22] width 61 height 20
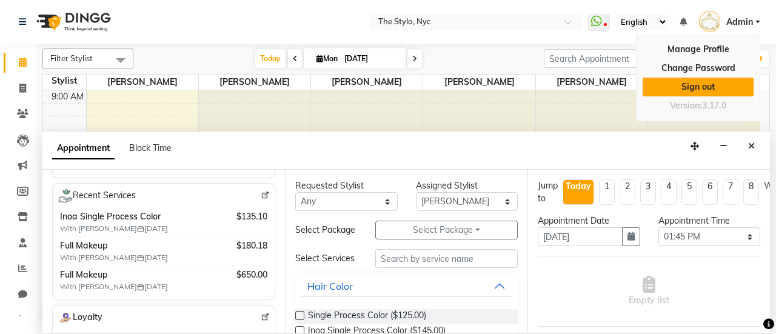
click at [718, 87] on link "Sign out" at bounding box center [697, 87] width 111 height 19
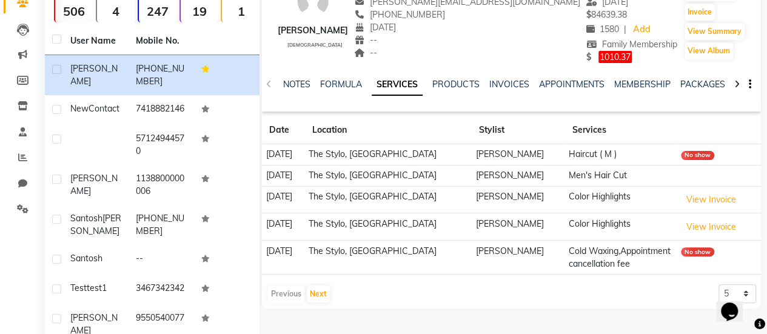
scroll to position [121, 0]
